Goal: Find specific page/section: Find specific page/section

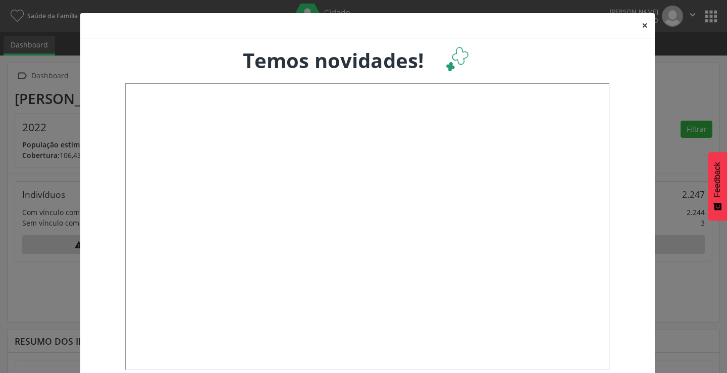
click at [642, 25] on button "×" at bounding box center [645, 25] width 20 height 25
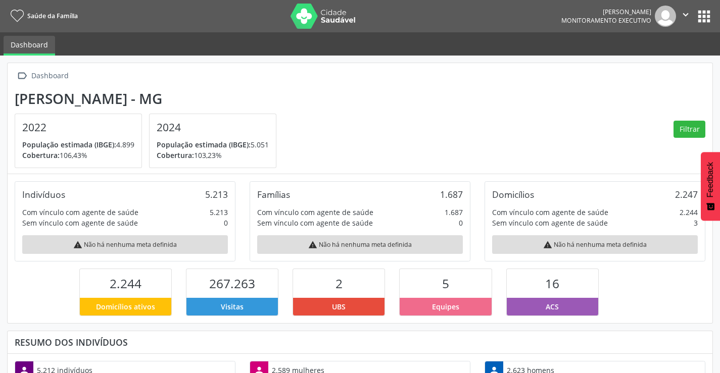
click at [704, 16] on button "apps" at bounding box center [704, 17] width 18 height 18
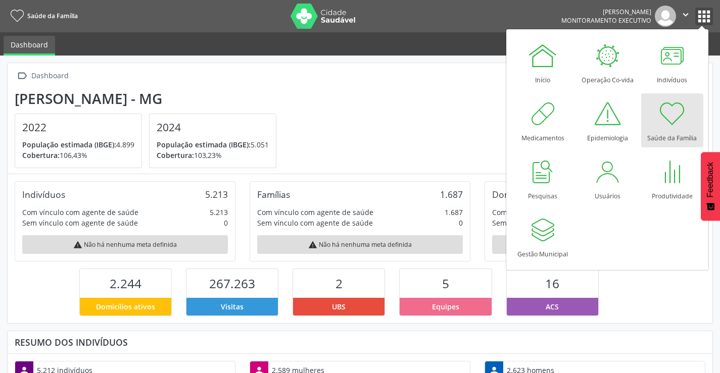
click at [680, 16] on icon "" at bounding box center [685, 14] width 11 height 11
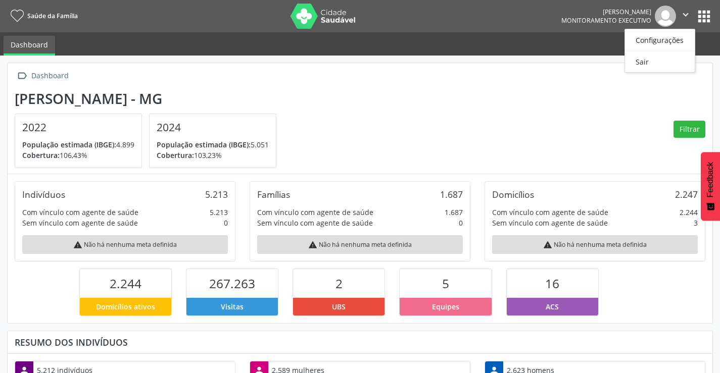
click at [697, 11] on button "apps" at bounding box center [704, 17] width 18 height 18
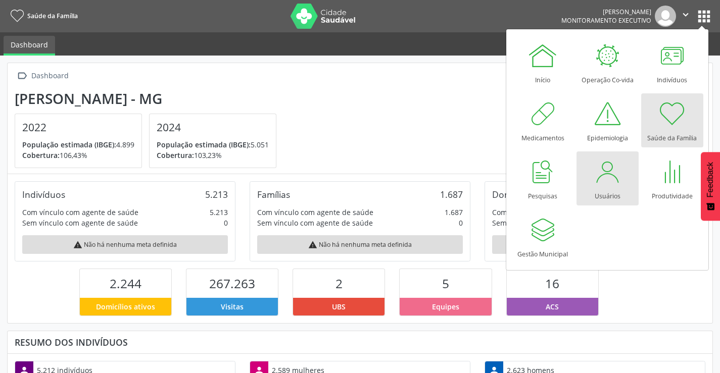
click at [597, 173] on div at bounding box center [607, 172] width 30 height 30
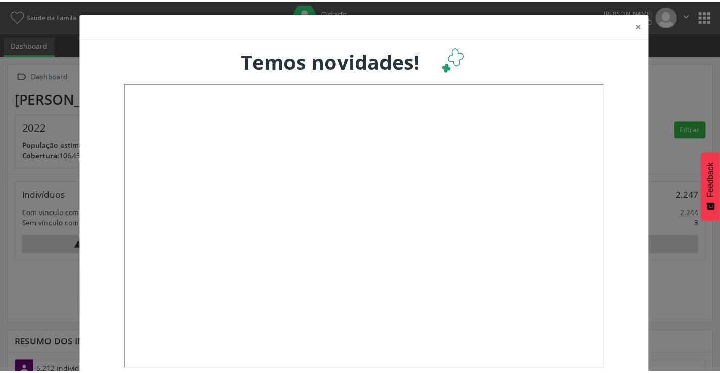
scroll to position [168, 237]
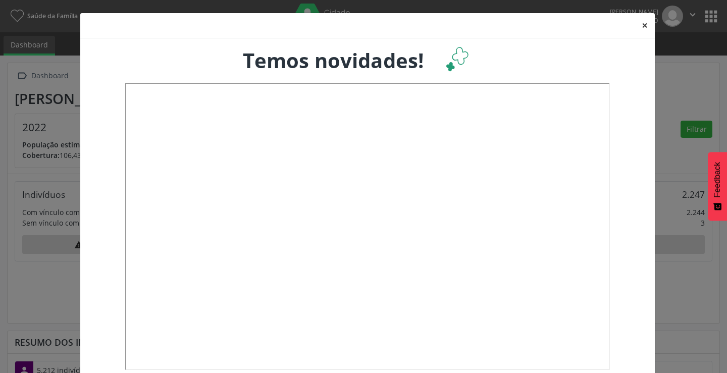
click at [641, 25] on button "×" at bounding box center [645, 25] width 20 height 25
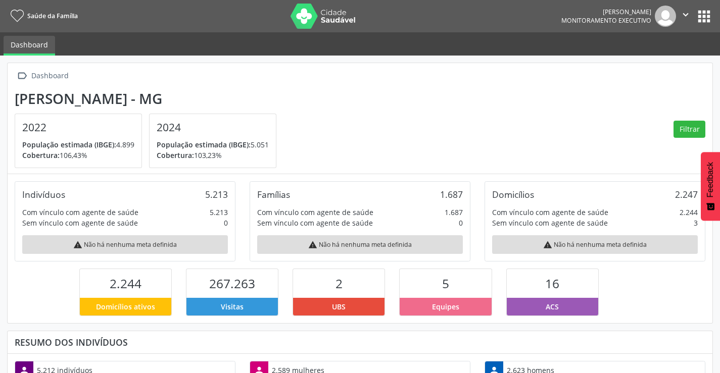
scroll to position [504860, 504793]
click at [711, 17] on button "apps" at bounding box center [704, 17] width 18 height 18
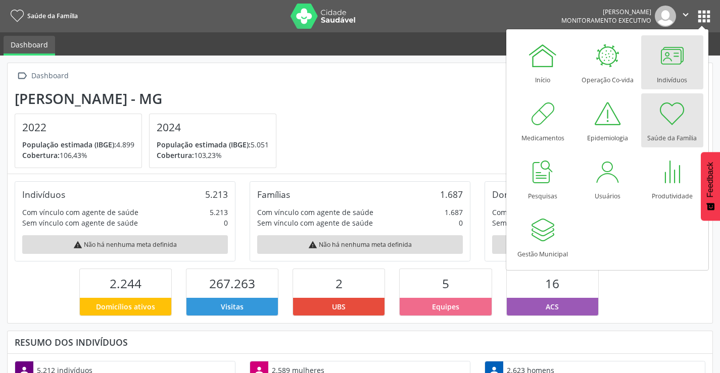
click at [665, 70] on div at bounding box center [672, 55] width 30 height 30
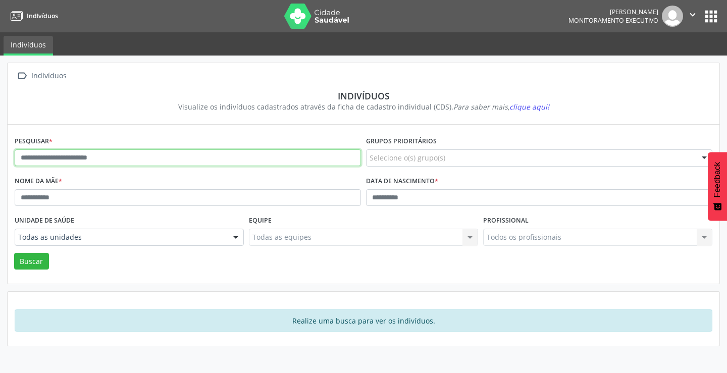
click at [88, 158] on input "text" at bounding box center [188, 157] width 346 height 17
type input "**********"
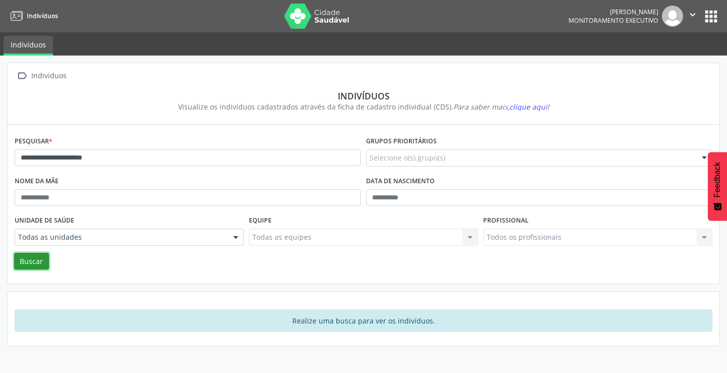
click at [23, 261] on button "Buscar" at bounding box center [31, 261] width 35 height 17
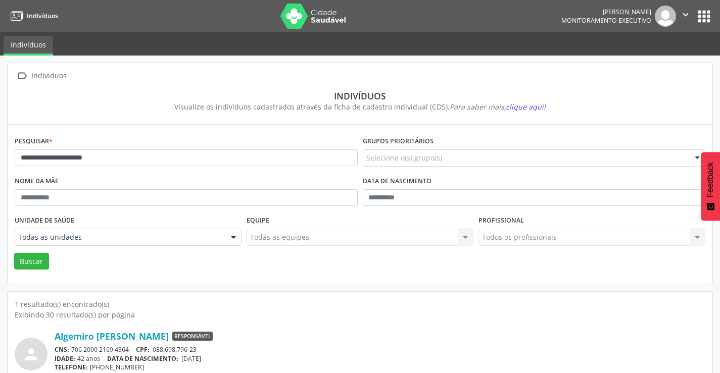
scroll to position [39, 0]
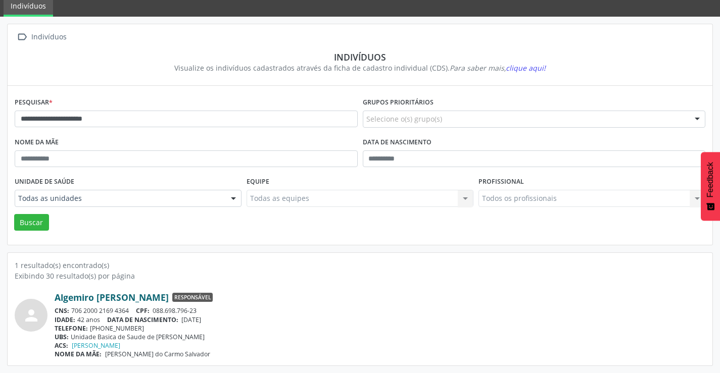
click at [138, 299] on link "Algemiro Salvador Junior" at bounding box center [112, 297] width 114 height 11
